Goal: Entertainment & Leisure: Browse casually

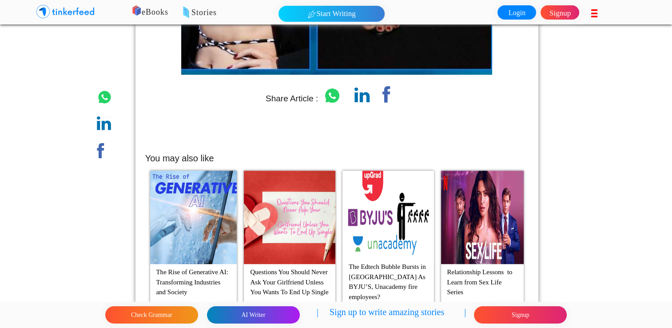
scroll to position [4055, 0]
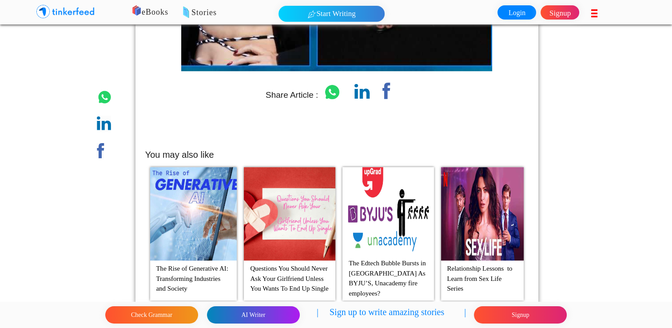
click at [668, 322] on footer "Check Grammar AI Writer | Sign up to write amazing stories | Signup" at bounding box center [336, 314] width 672 height 26
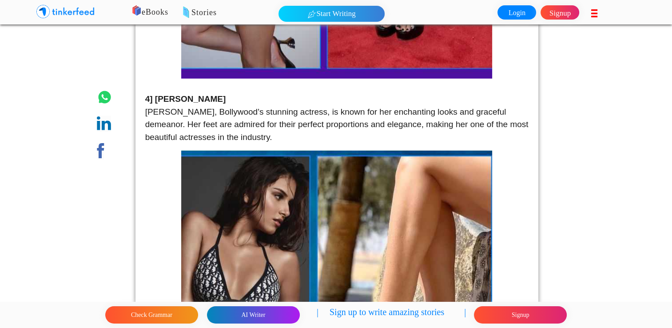
scroll to position [2240, 0]
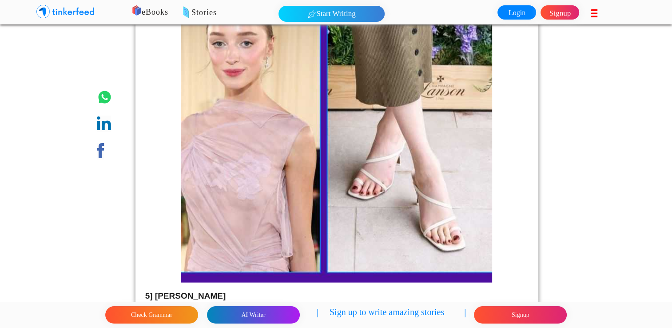
scroll to position [1667, 0]
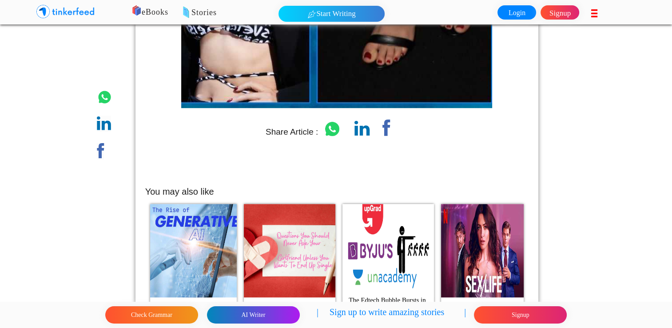
scroll to position [4055, 0]
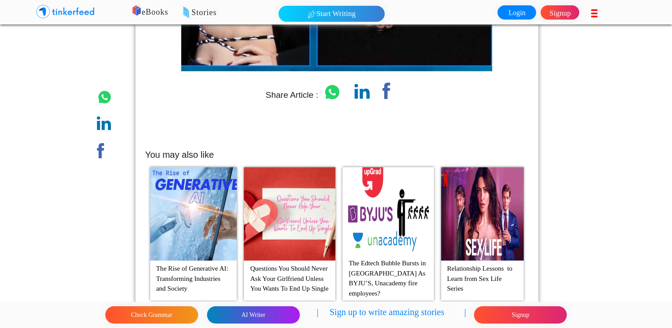
click at [466, 261] on p "Relationship Lessons to Learn from Sex Life Series" at bounding box center [482, 279] width 76 height 36
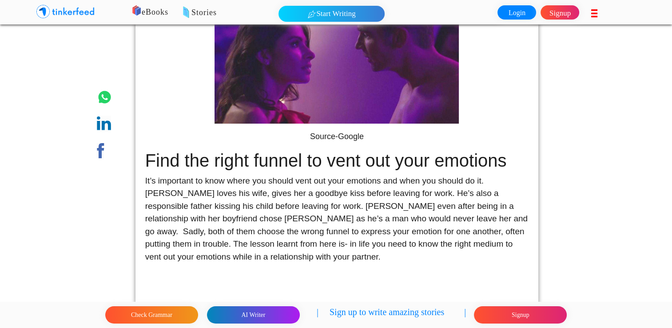
scroll to position [353, 0]
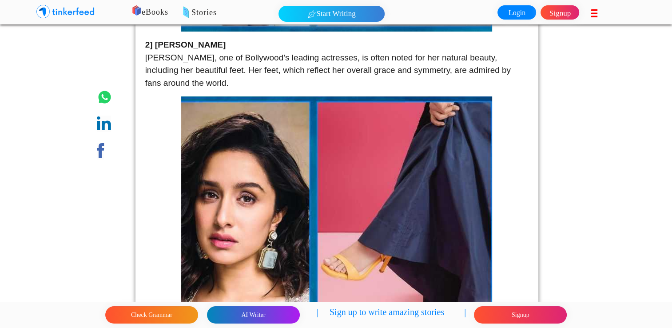
scroll to position [3534, 0]
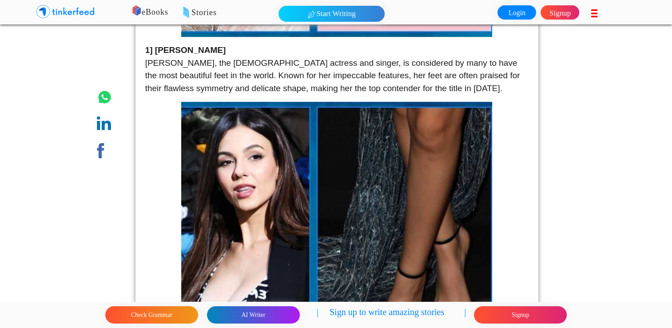
scroll to position [4107, 0]
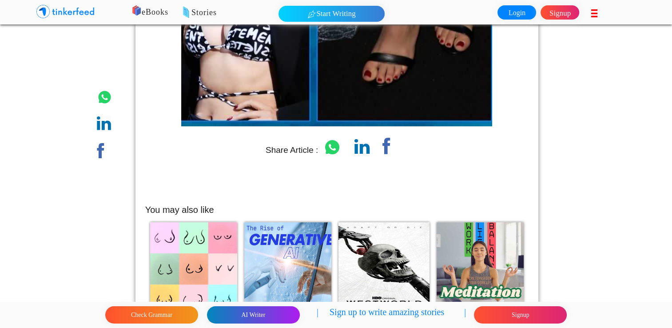
click at [194, 225] on img at bounding box center [193, 268] width 87 height 93
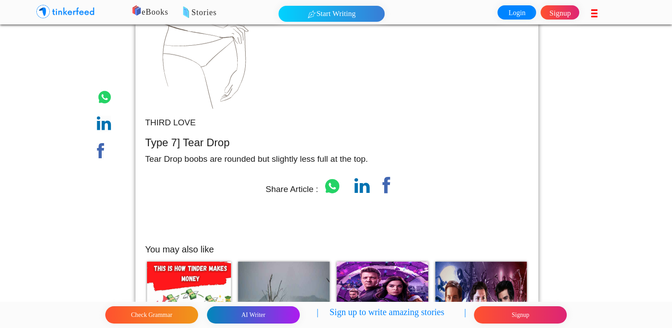
scroll to position [2491, 0]
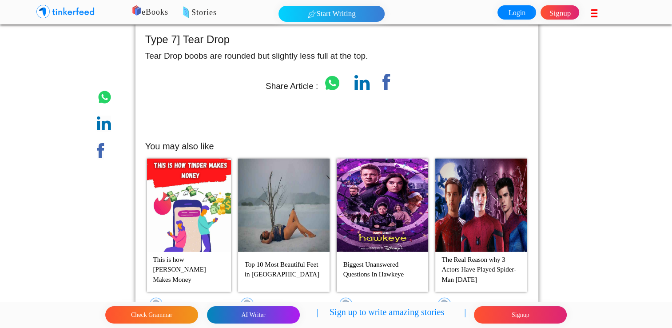
click at [269, 259] on p "Top 10 Most Beautiful Feet in [GEOGRAPHIC_DATA]" at bounding box center [284, 269] width 84 height 25
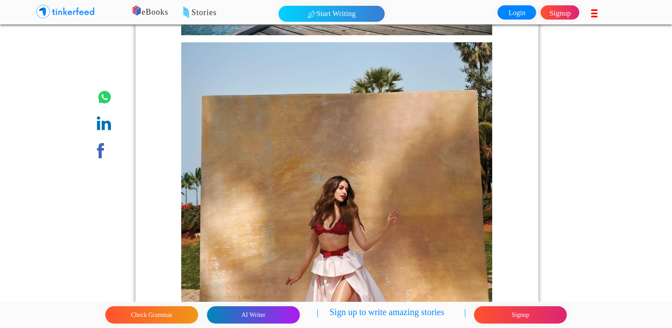
scroll to position [382, 0]
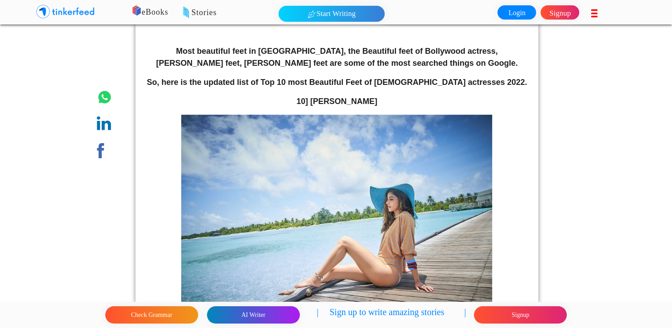
click at [312, 259] on img at bounding box center [336, 218] width 311 height 207
click at [327, 249] on img at bounding box center [336, 218] width 311 height 207
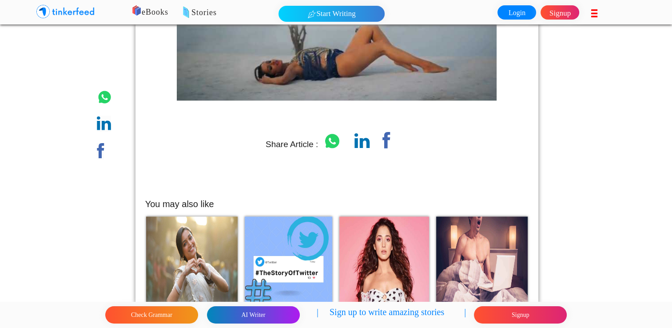
scroll to position [7889, 0]
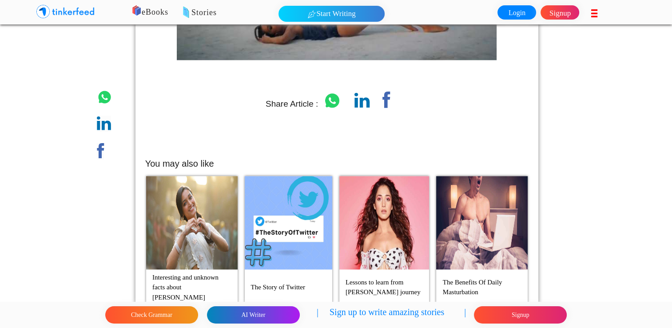
click at [476, 274] on p "The Benefits Of Daily Masturbation" at bounding box center [482, 286] width 84 height 25
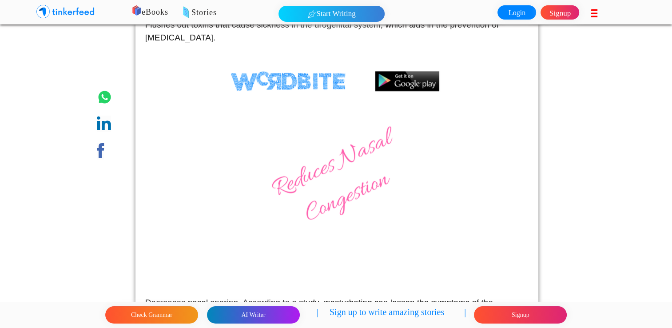
scroll to position [1858, 0]
